Goal: Transaction & Acquisition: Purchase product/service

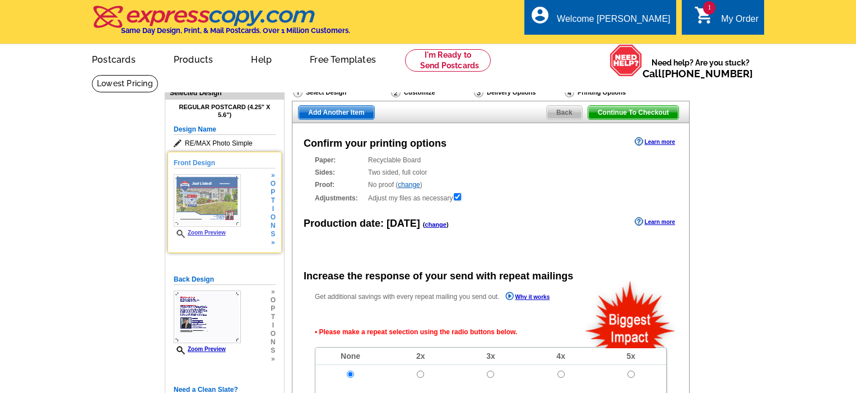
click at [229, 216] on img at bounding box center [207, 200] width 67 height 53
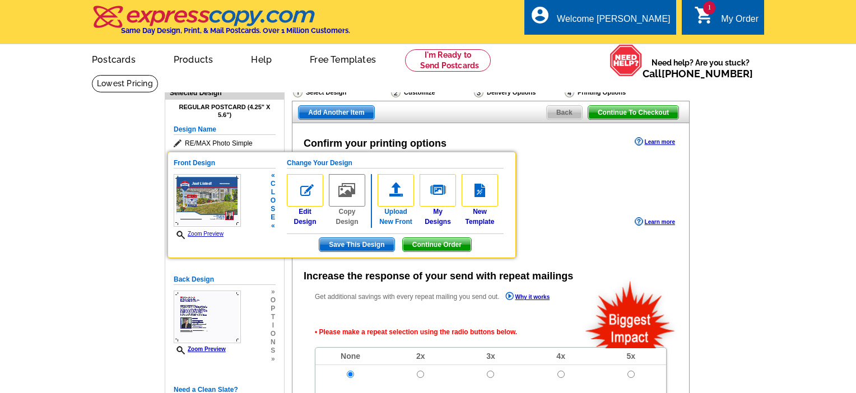
click at [392, 203] on img at bounding box center [396, 190] width 36 height 32
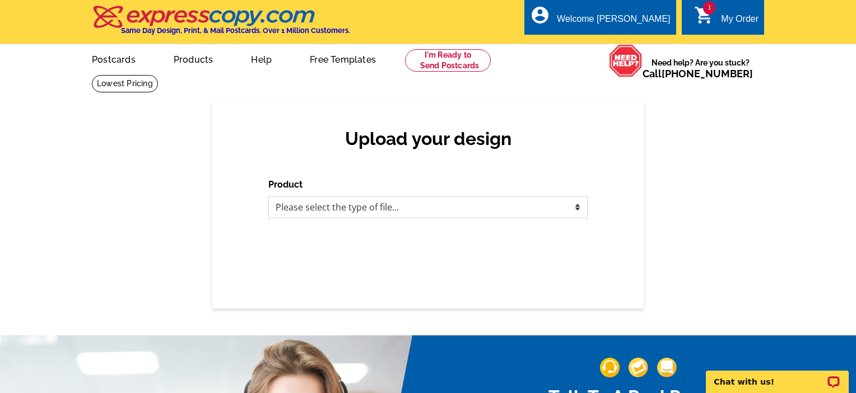
select select "1"
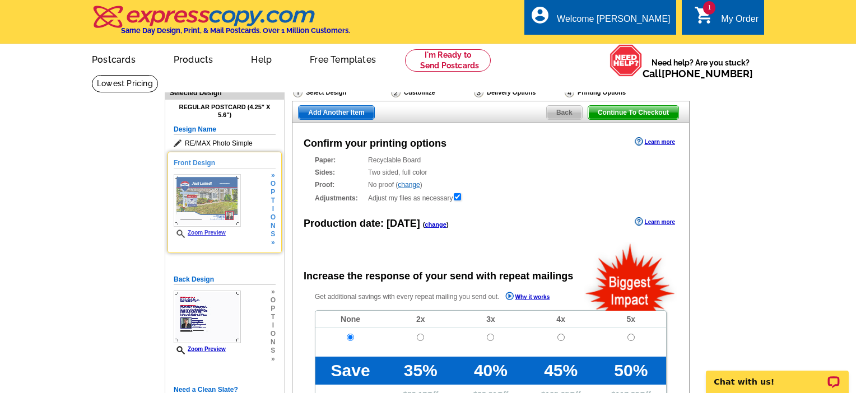
click at [226, 236] on link "Zoom Preview" at bounding box center [200, 233] width 52 height 6
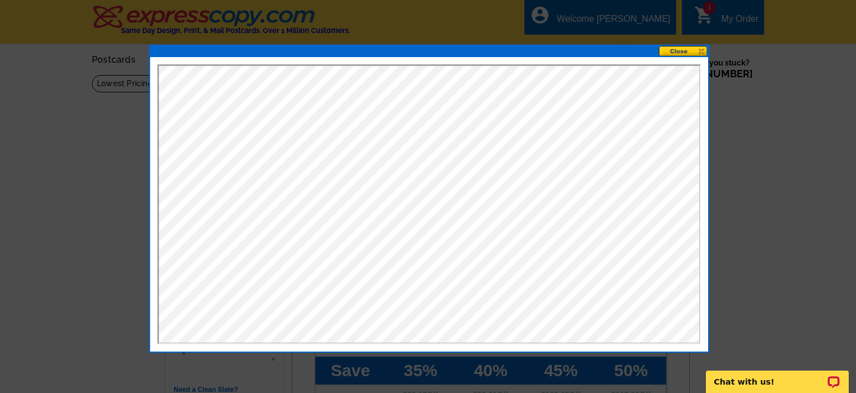
click at [686, 52] on button at bounding box center [683, 51] width 49 height 11
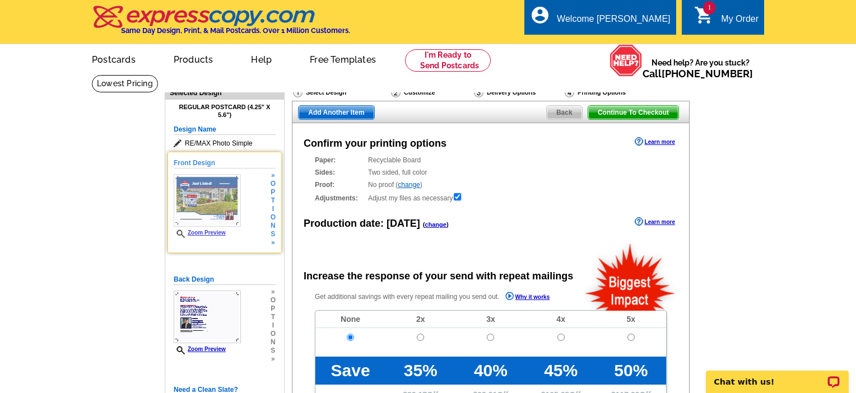
click at [219, 236] on link "Zoom Preview" at bounding box center [200, 233] width 52 height 6
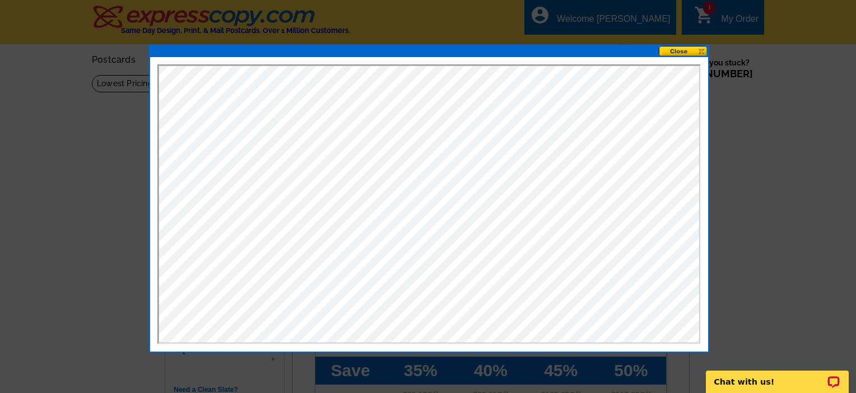
click at [678, 53] on button at bounding box center [683, 51] width 49 height 11
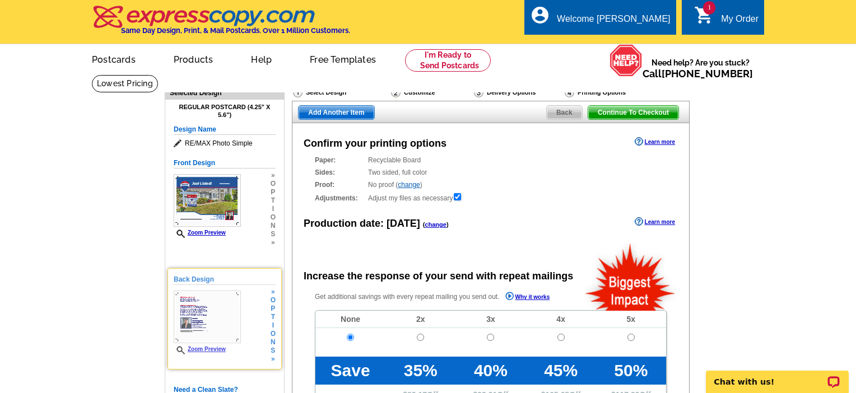
click at [226, 352] on link "Zoom Preview" at bounding box center [200, 349] width 52 height 6
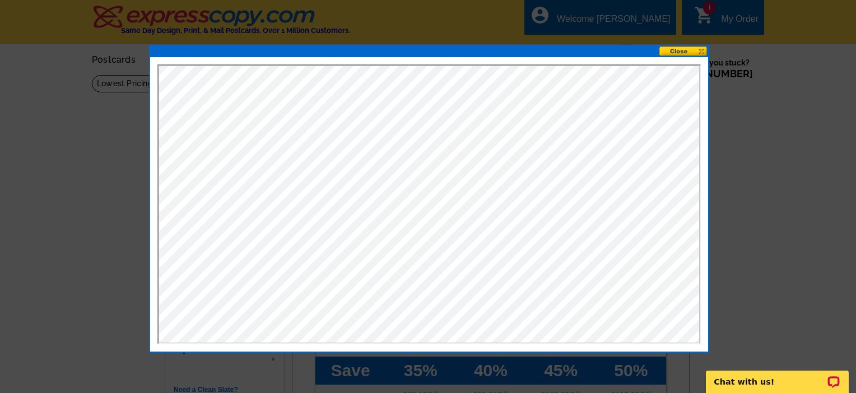
click at [684, 53] on button at bounding box center [683, 51] width 49 height 11
